Goal: Information Seeking & Learning: Learn about a topic

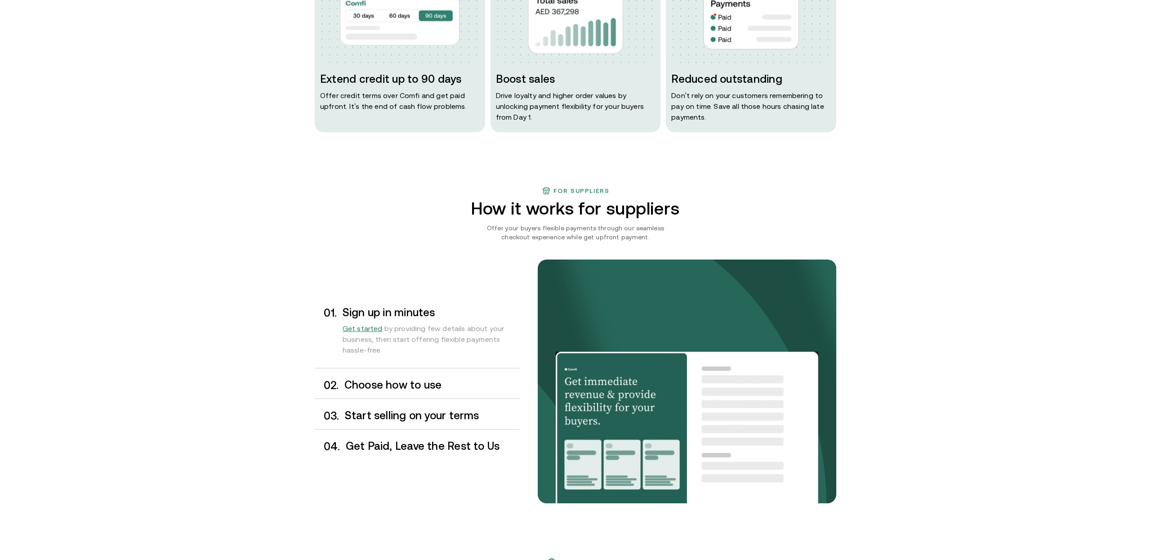
scroll to position [598, 0]
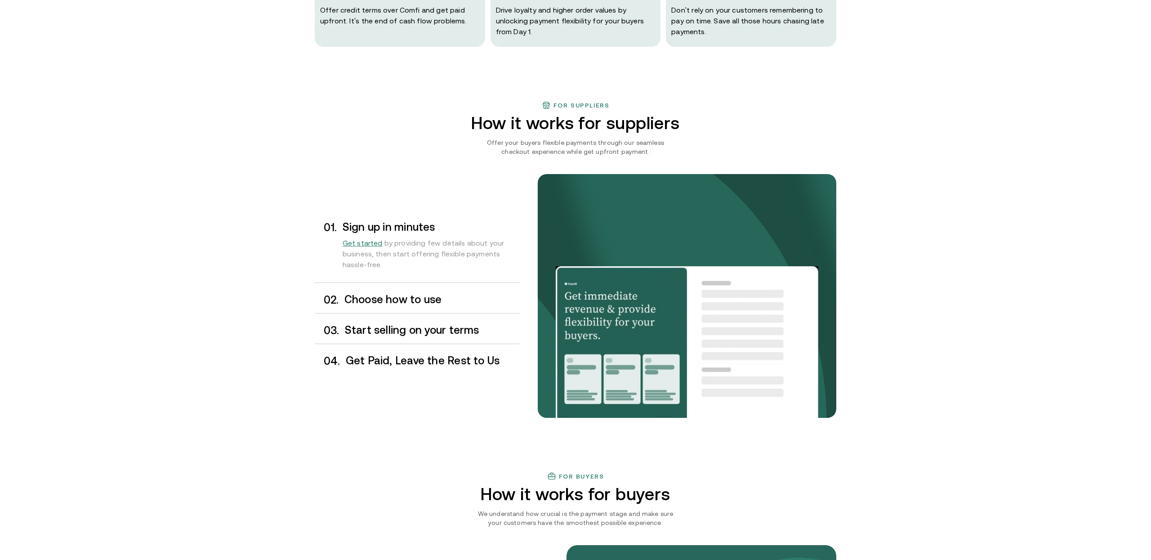
click at [353, 300] on h3 "Choose how to use" at bounding box center [431, 299] width 175 height 12
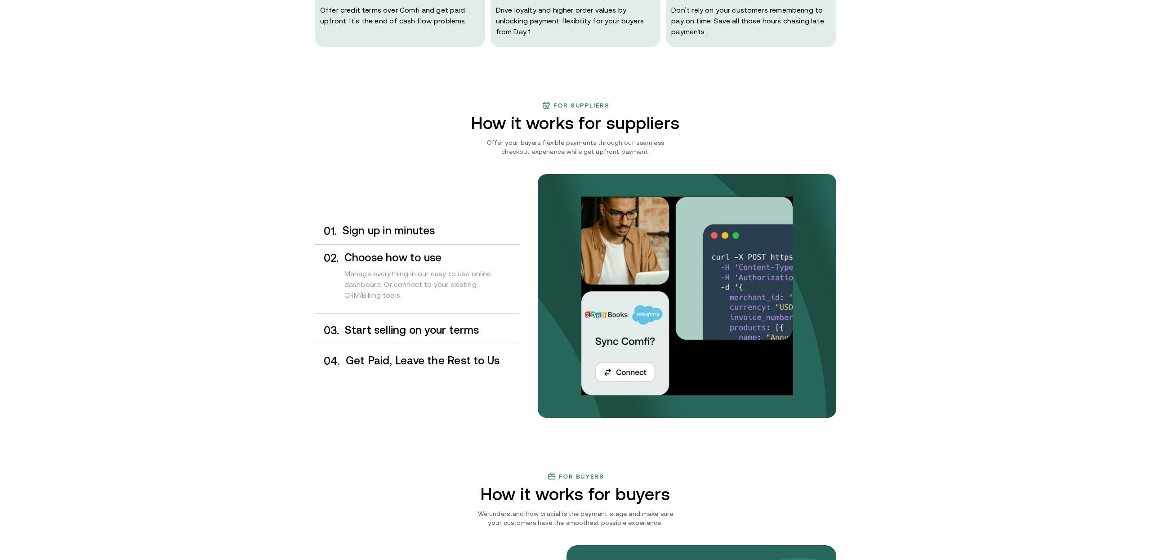
click at [362, 324] on div "0 3 . Start selling on your terms" at bounding box center [417, 330] width 205 height 27
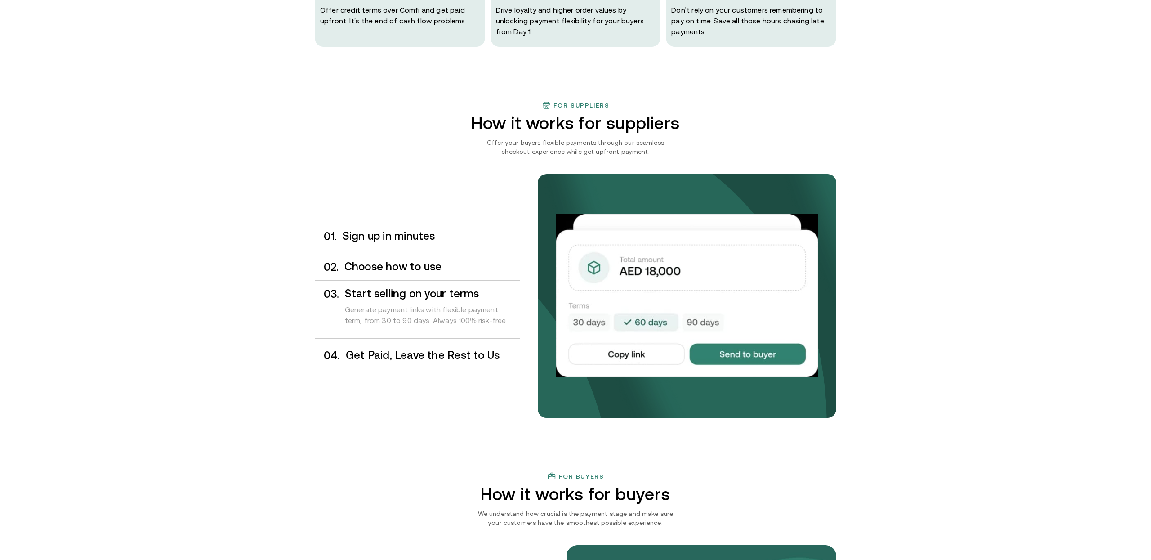
click at [359, 357] on h3 "Get Paid, Leave the Rest to Us" at bounding box center [433, 355] width 174 height 12
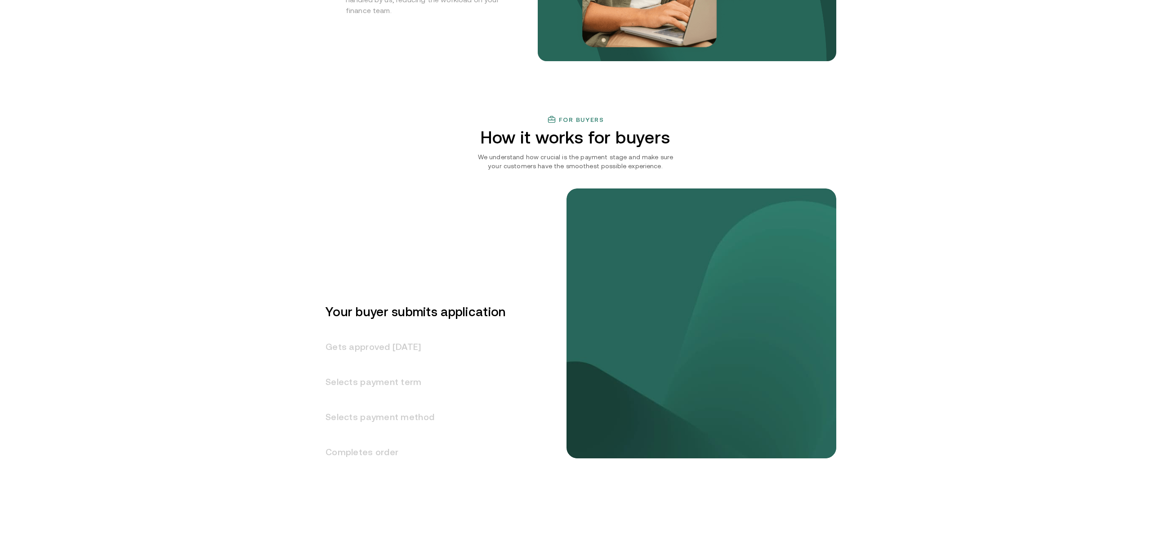
scroll to position [1136, 0]
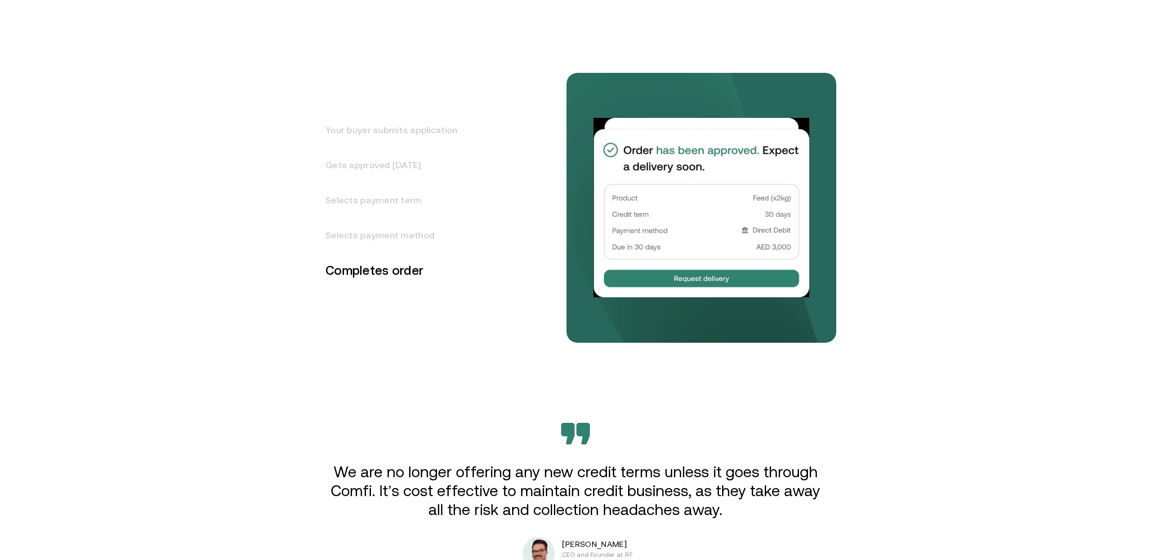
click at [413, 130] on h3 "Your buyer submits application" at bounding box center [386, 129] width 142 height 35
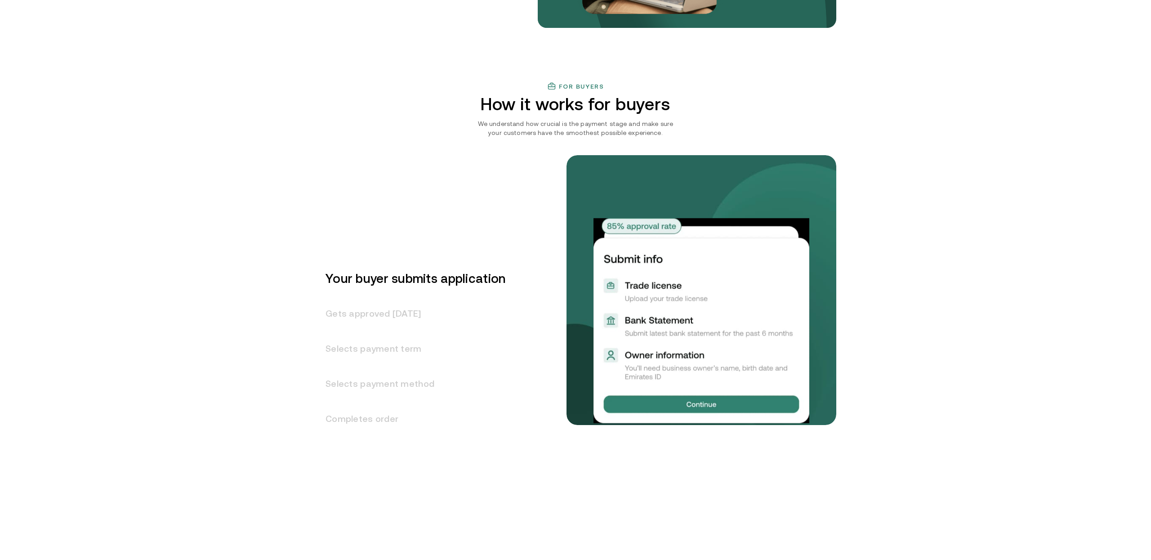
scroll to position [987, 0]
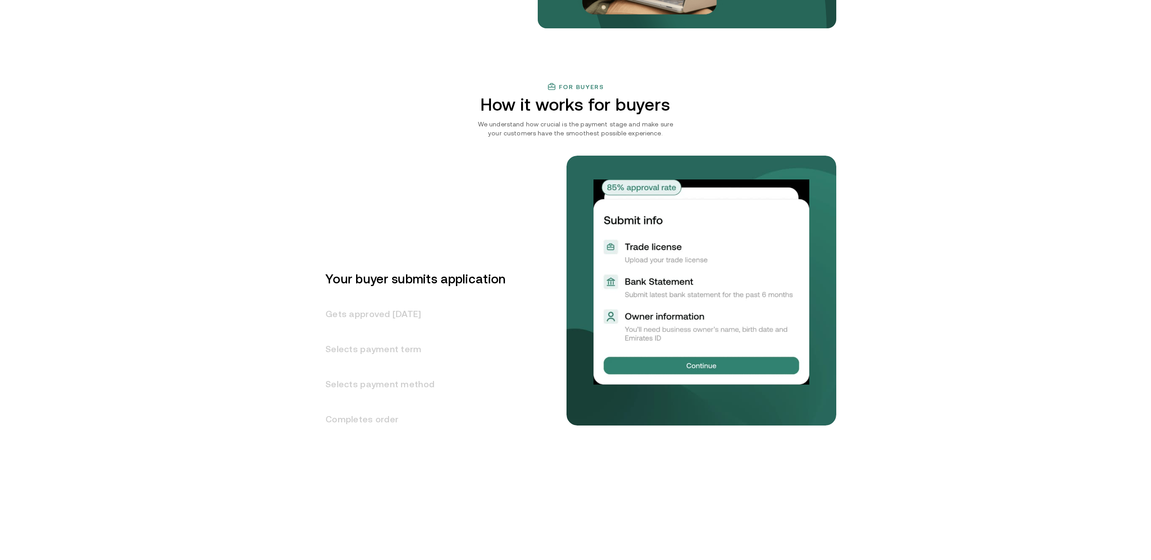
click at [380, 315] on h3 "Gets approved [DATE]" at bounding box center [410, 313] width 191 height 35
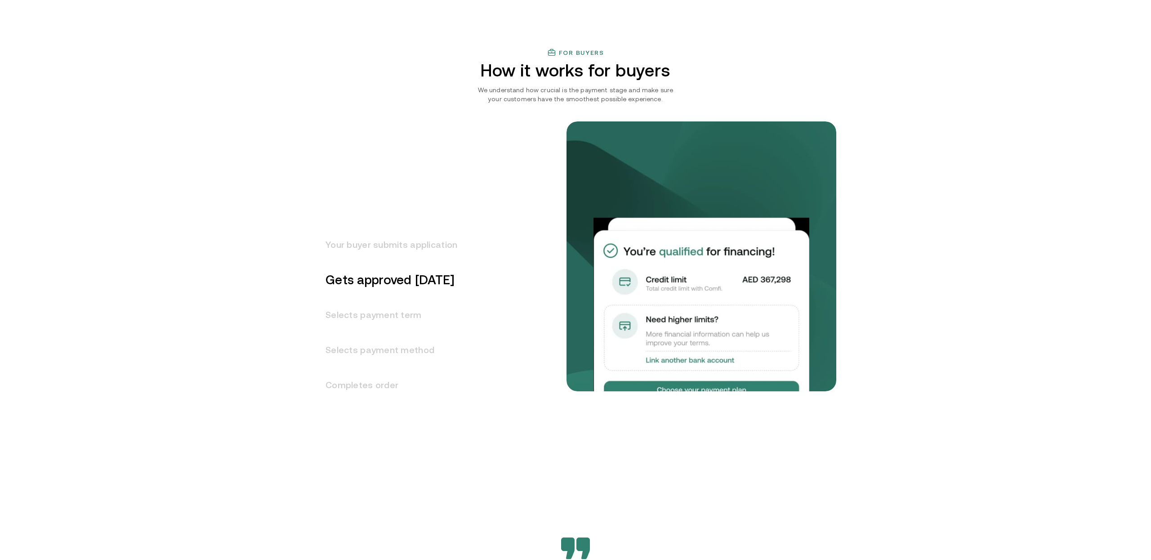
scroll to position [1022, 0]
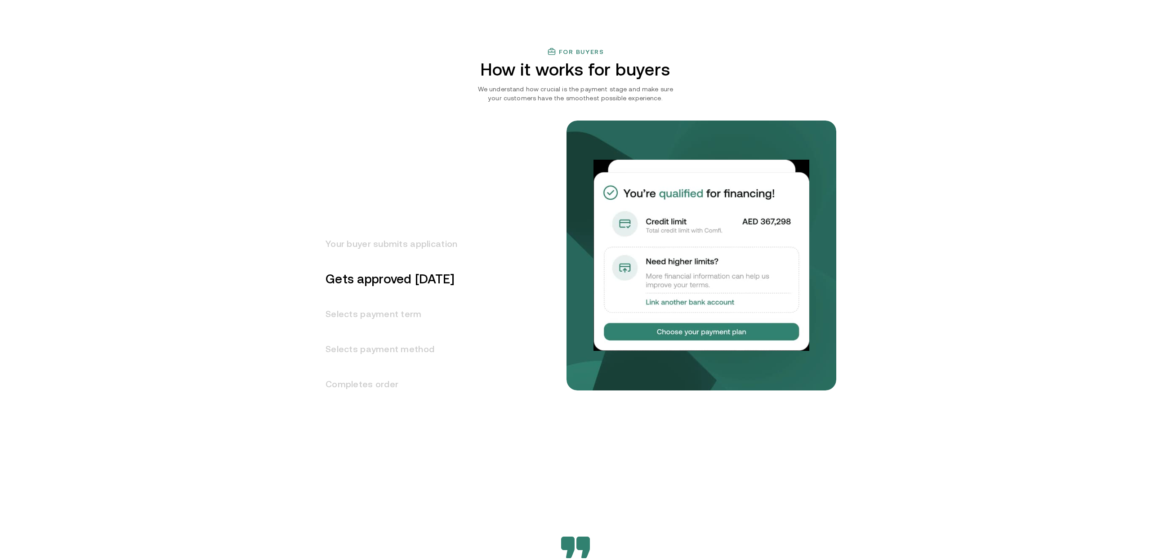
click at [360, 316] on h3 "Selects payment term" at bounding box center [386, 313] width 142 height 35
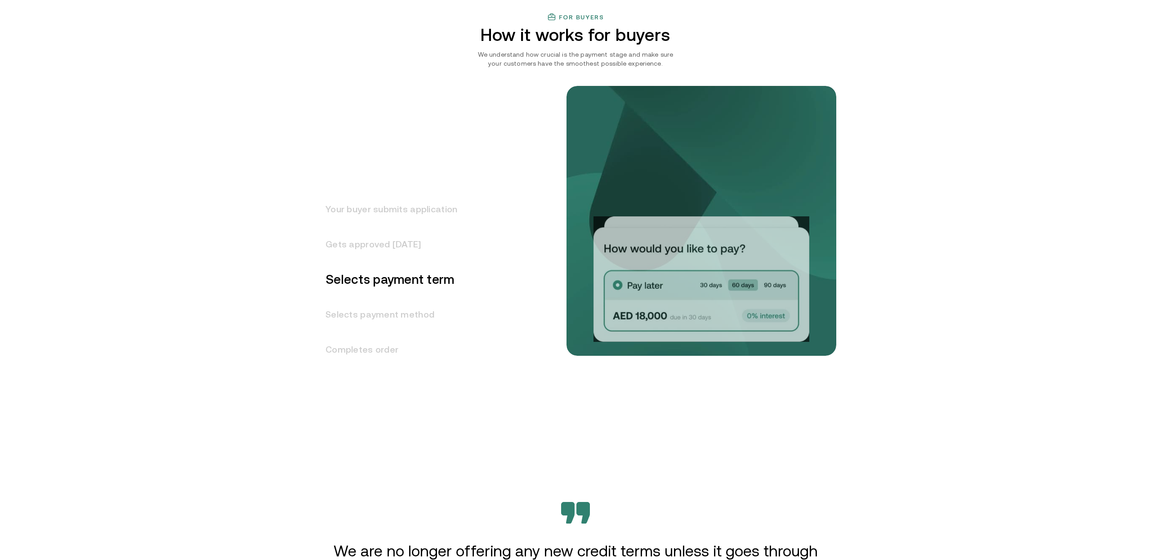
scroll to position [1057, 0]
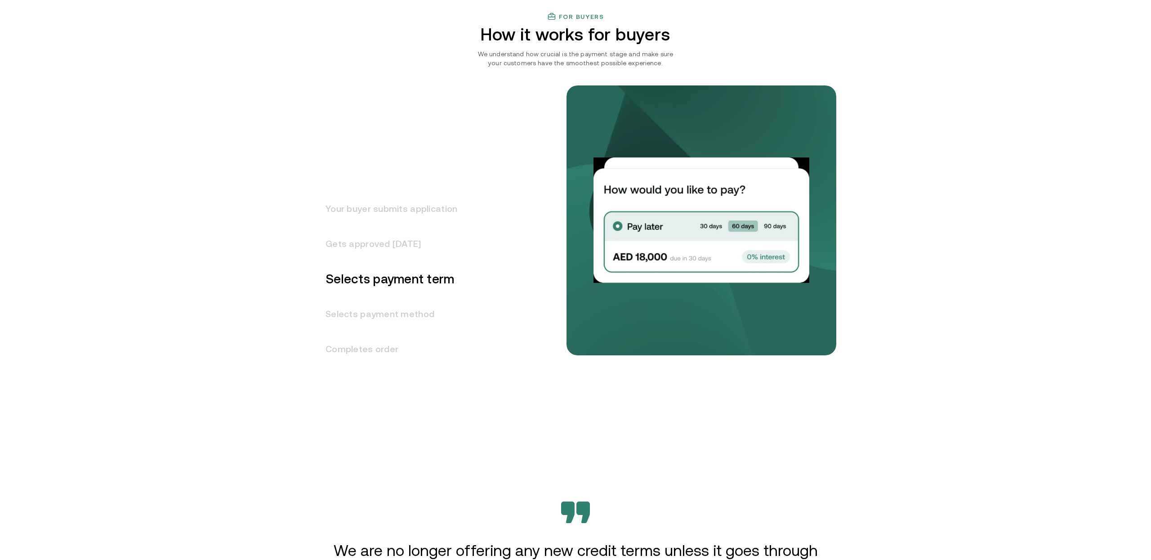
click at [409, 317] on h3 "Selects payment method" at bounding box center [386, 313] width 142 height 35
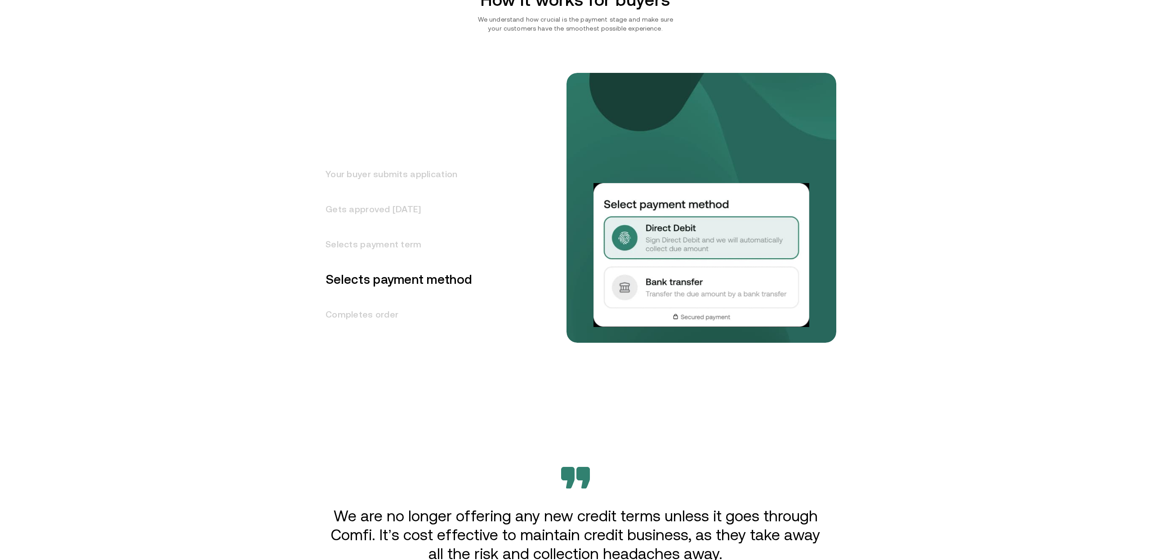
scroll to position [1092, 0]
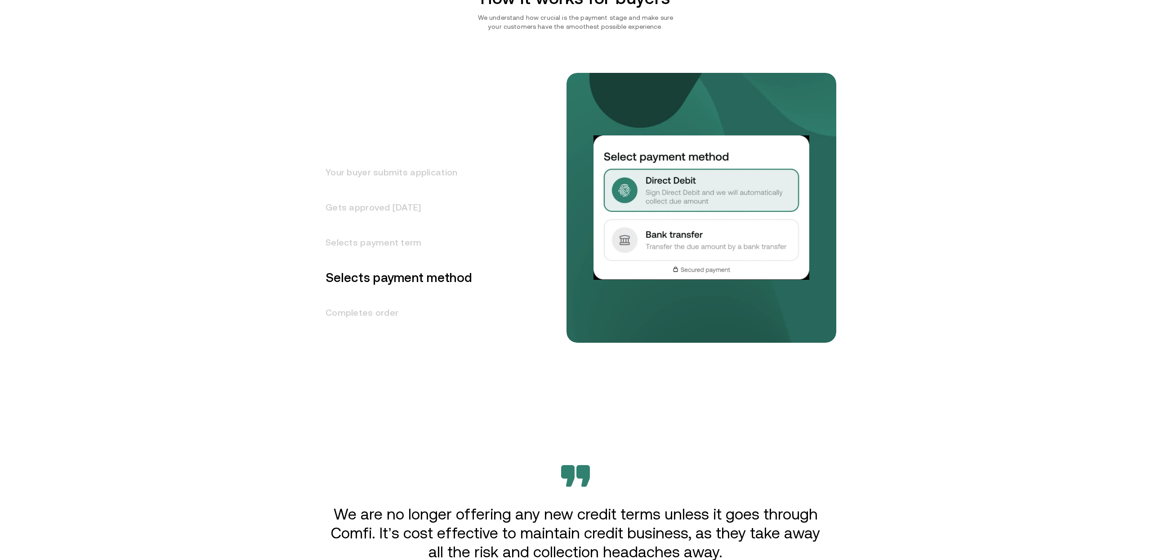
click at [393, 252] on h3 "Selects payment term" at bounding box center [393, 242] width 157 height 35
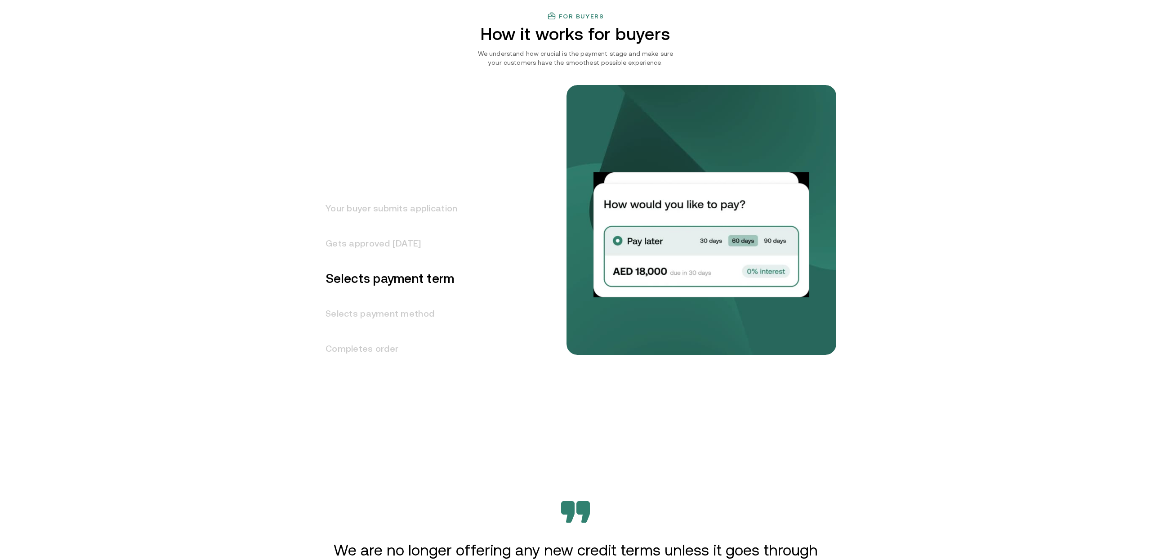
scroll to position [1057, 0]
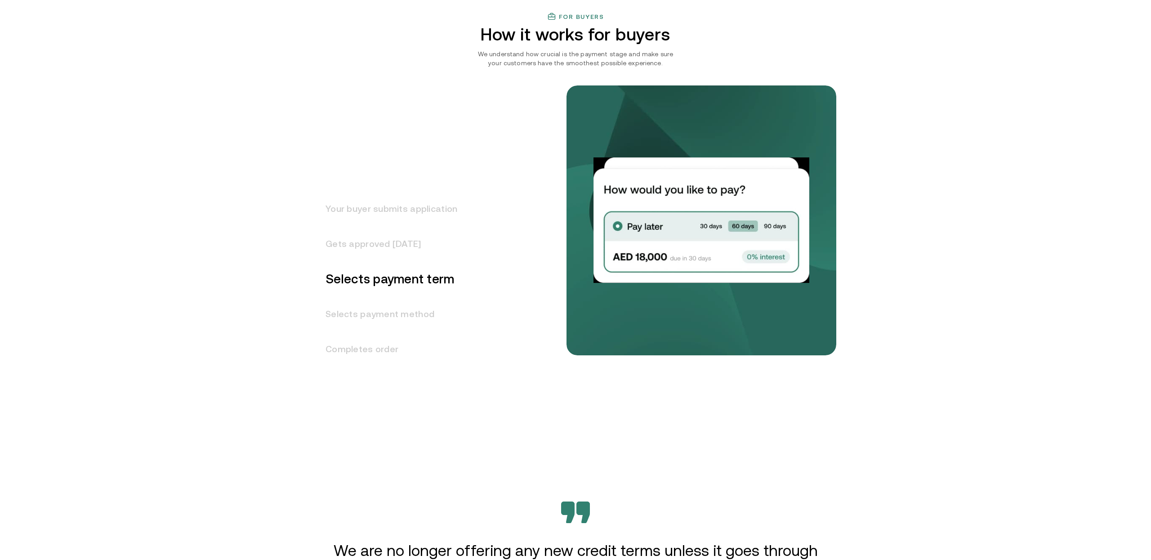
click at [373, 347] on h3 "Completes order" at bounding box center [386, 348] width 142 height 35
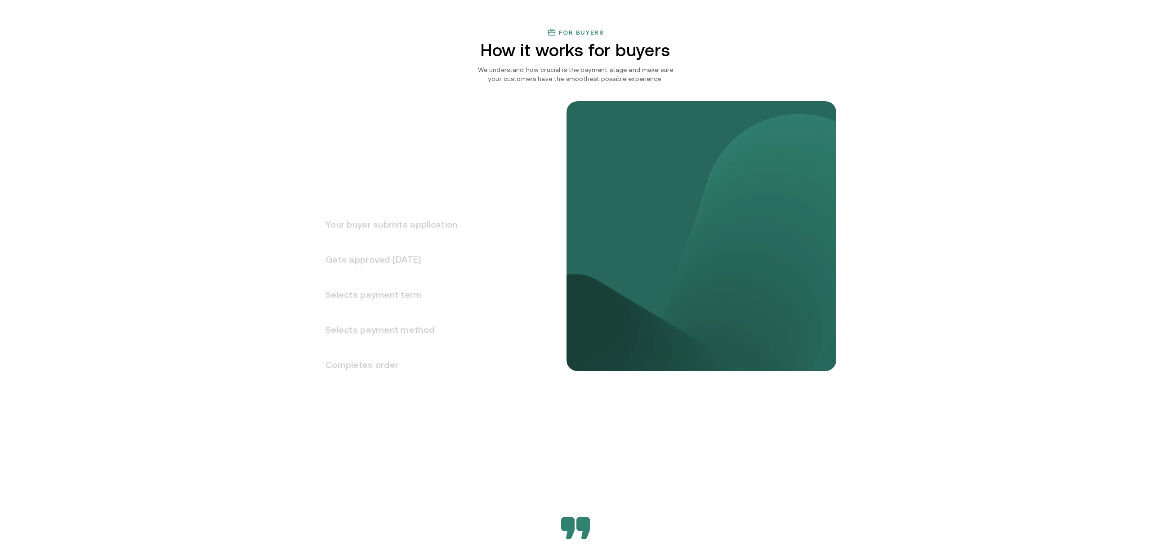
scroll to position [915, 0]
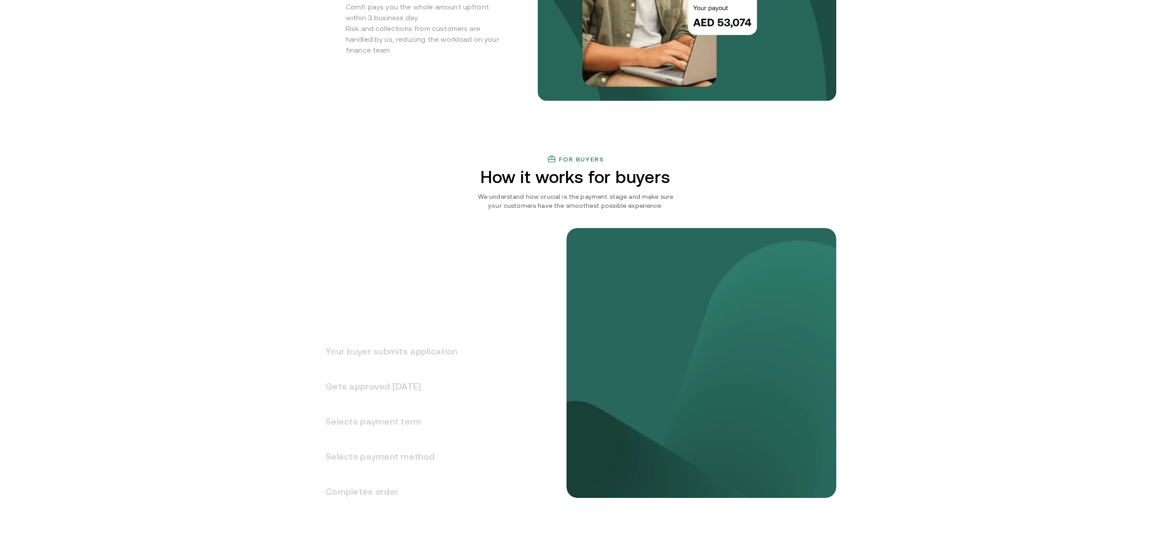
click at [397, 353] on h3 "Your buyer submits application" at bounding box center [386, 350] width 142 height 35
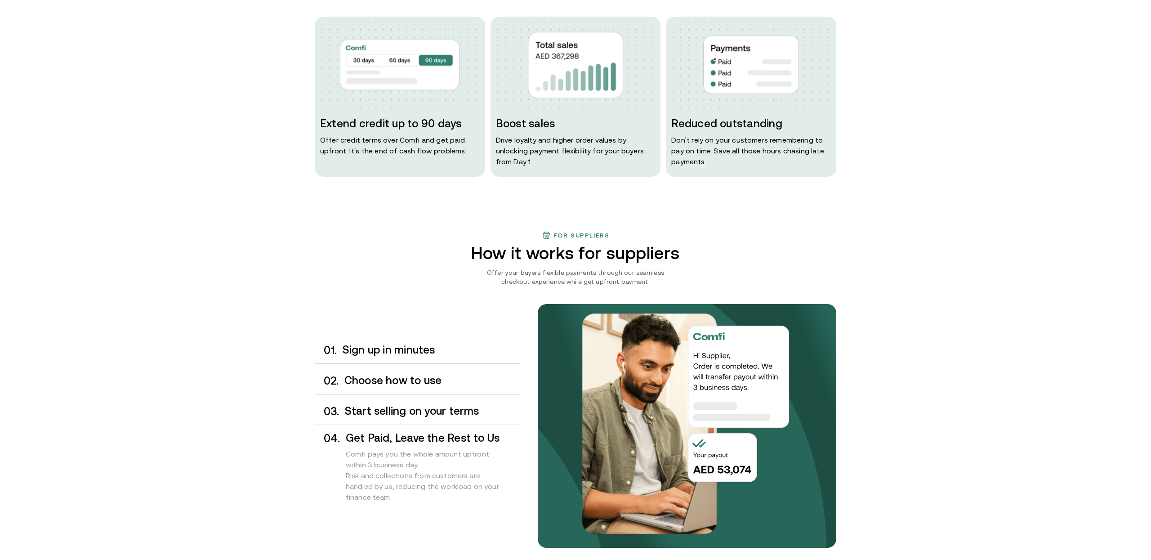
scroll to position [440, 0]
